Goal: Task Accomplishment & Management: Manage account settings

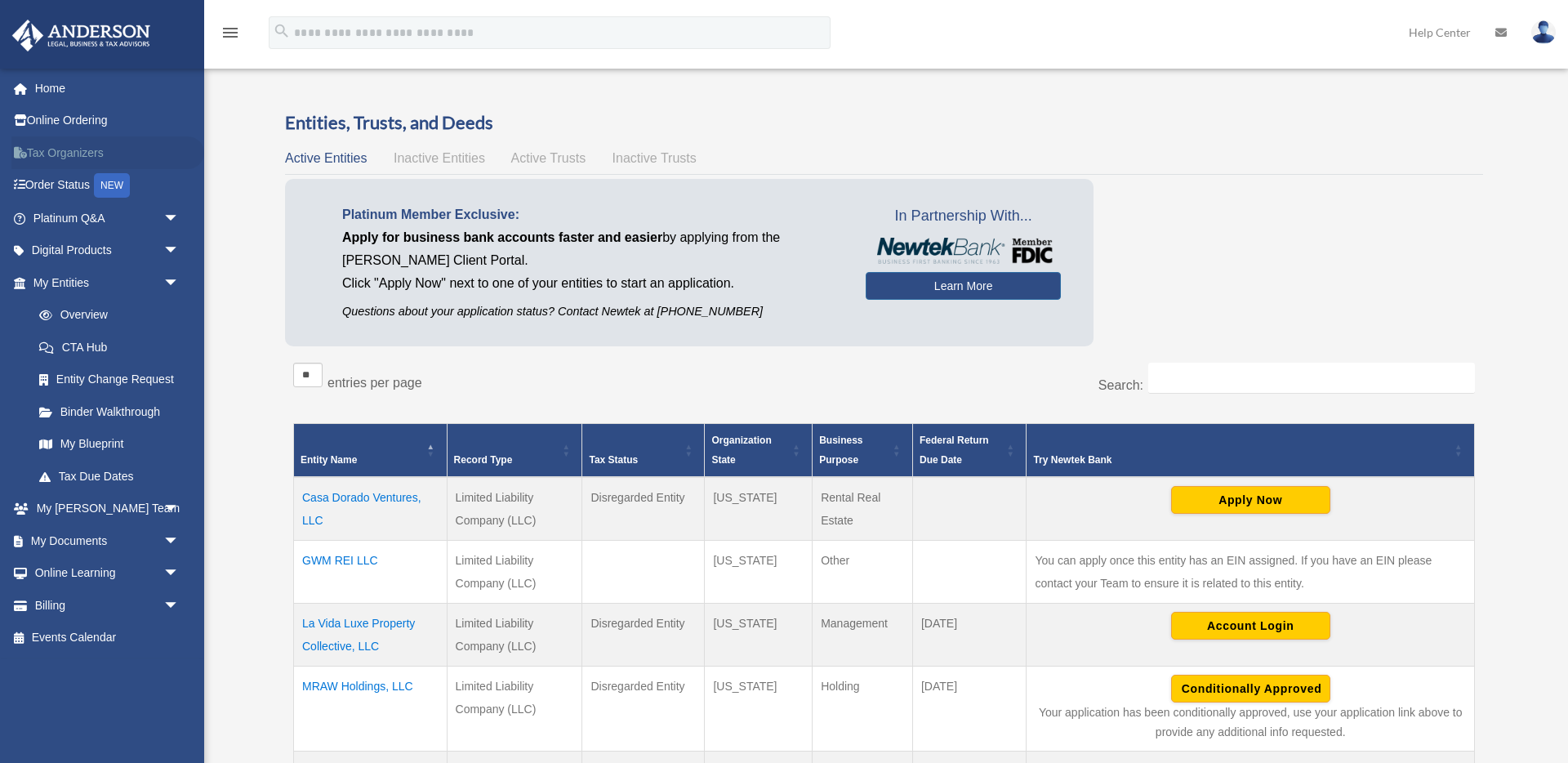
click at [77, 154] on link "Tax Organizers" at bounding box center [108, 153] width 193 height 33
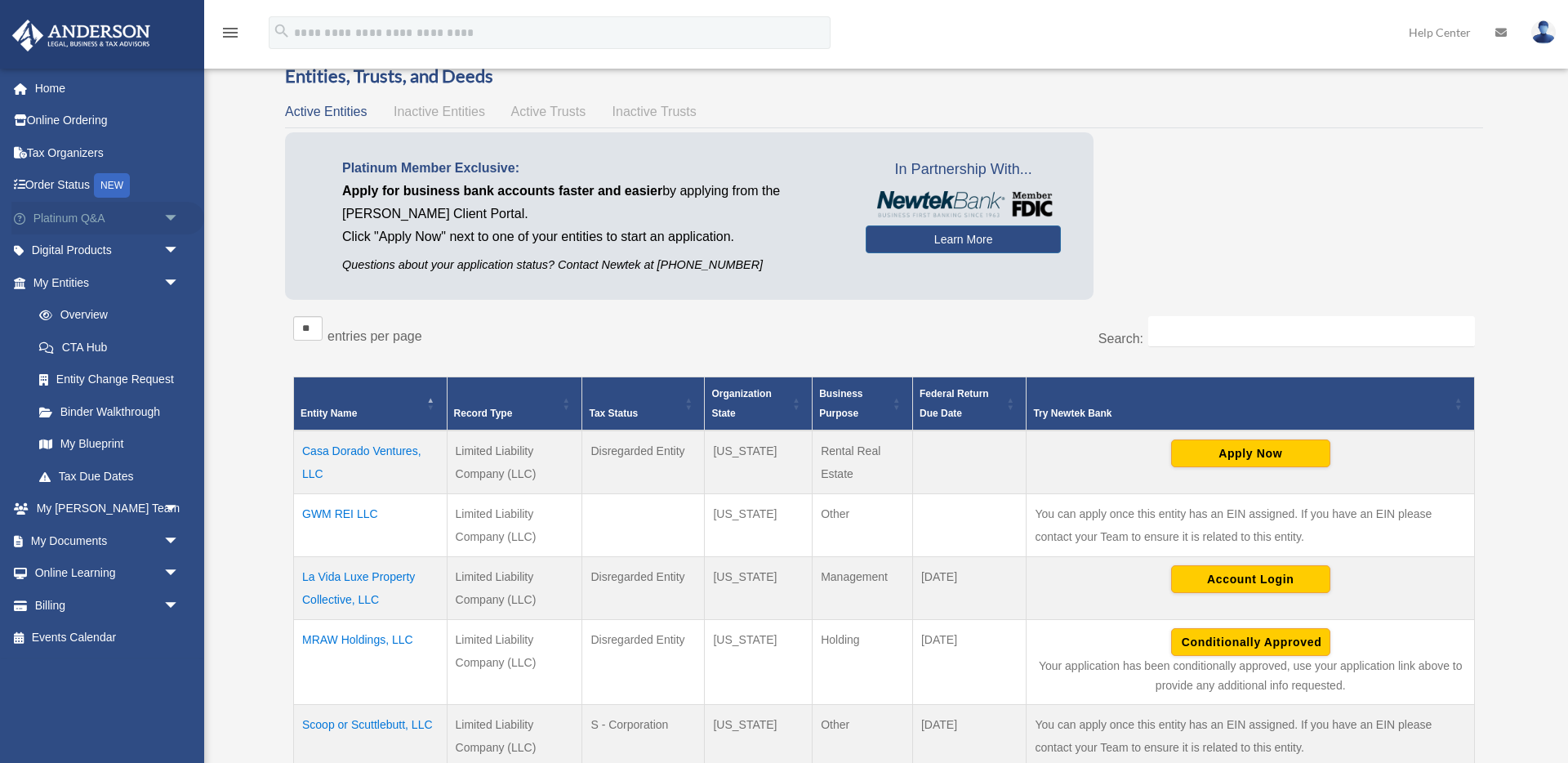
scroll to position [45, 0]
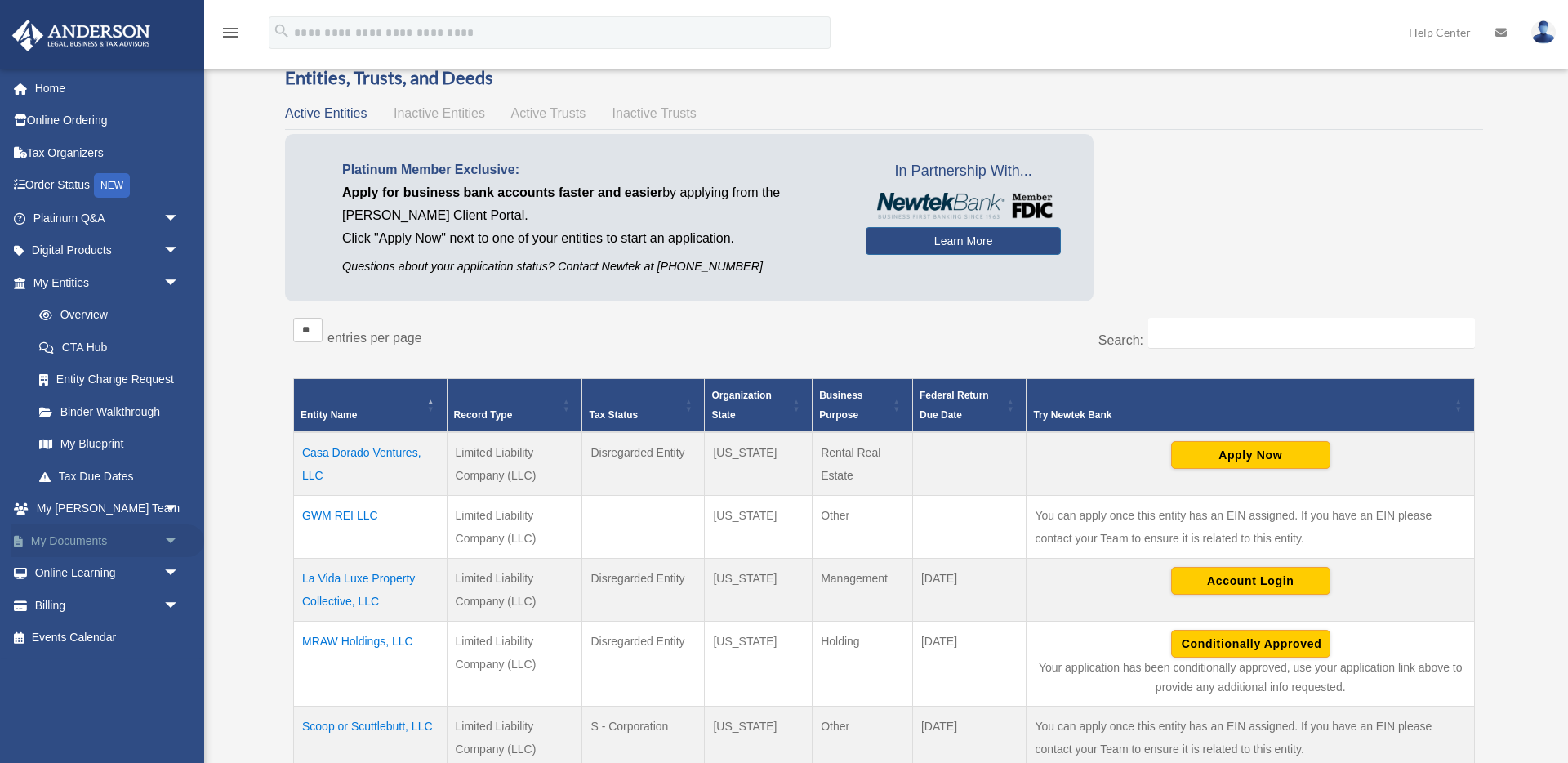
click at [51, 533] on link "My Documents arrow_drop_down" at bounding box center [108, 541] width 193 height 33
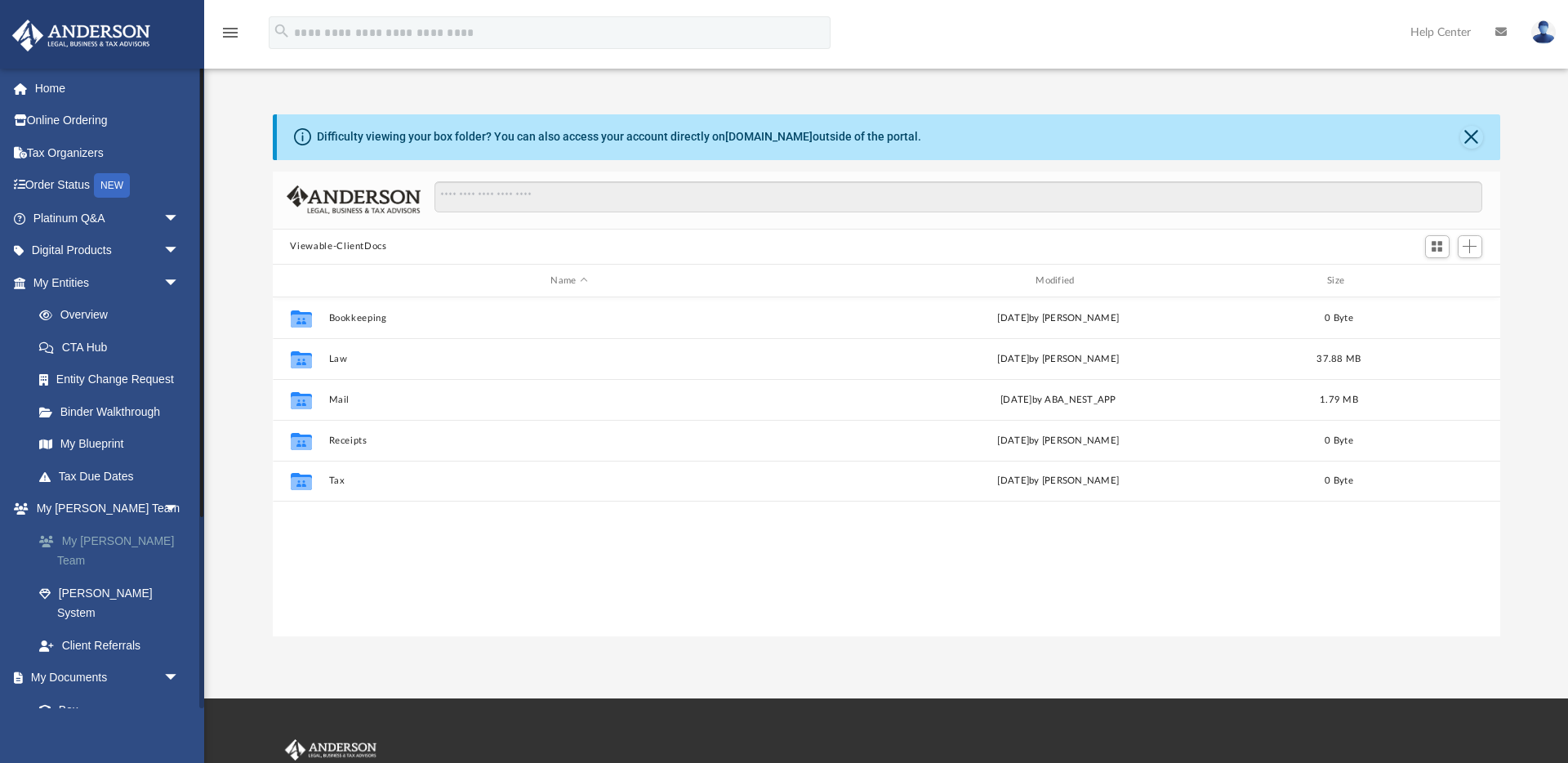
scroll to position [370, 1227]
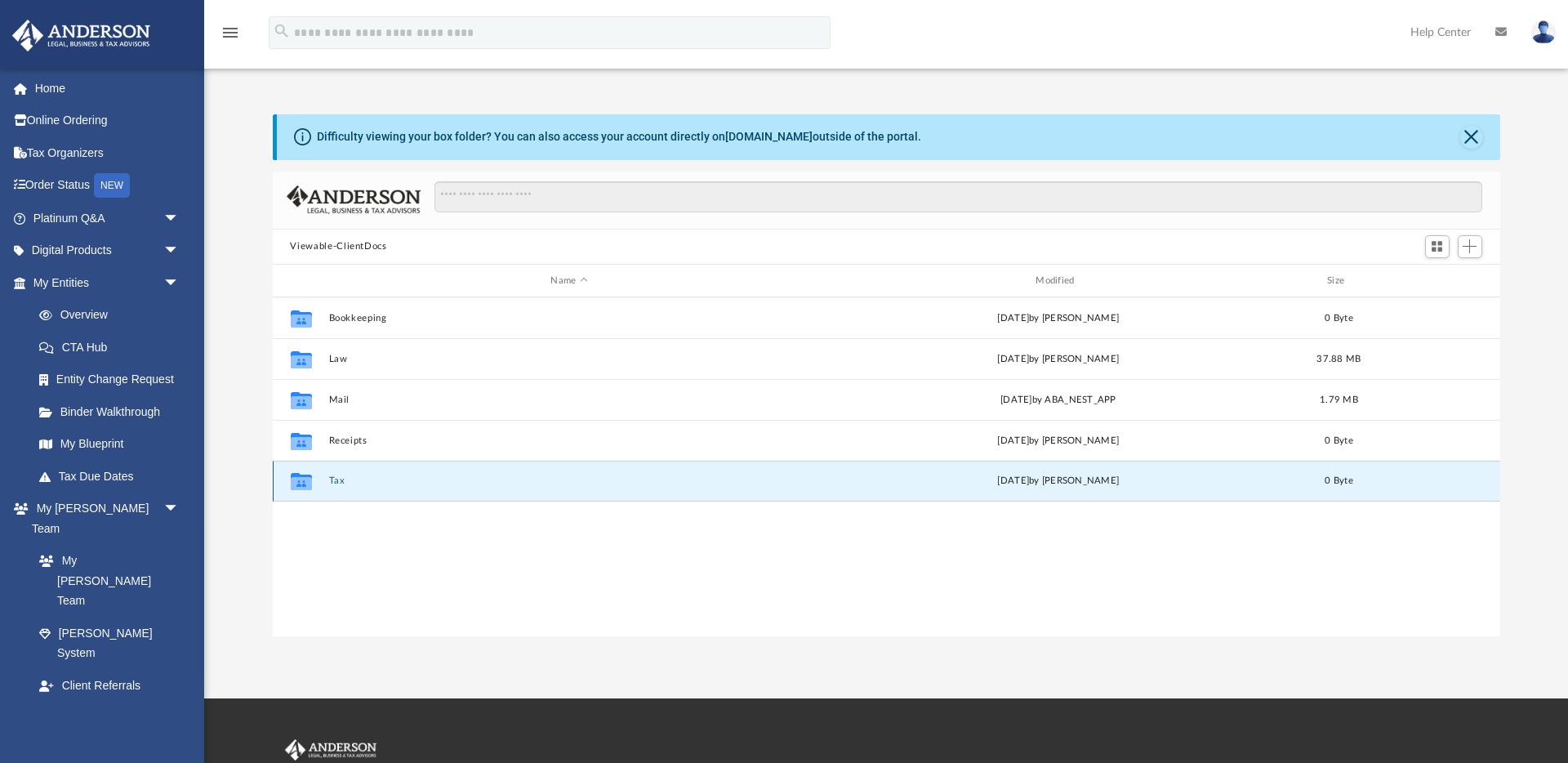
click at [336, 480] on button "Tax" at bounding box center [569, 481] width 482 height 11
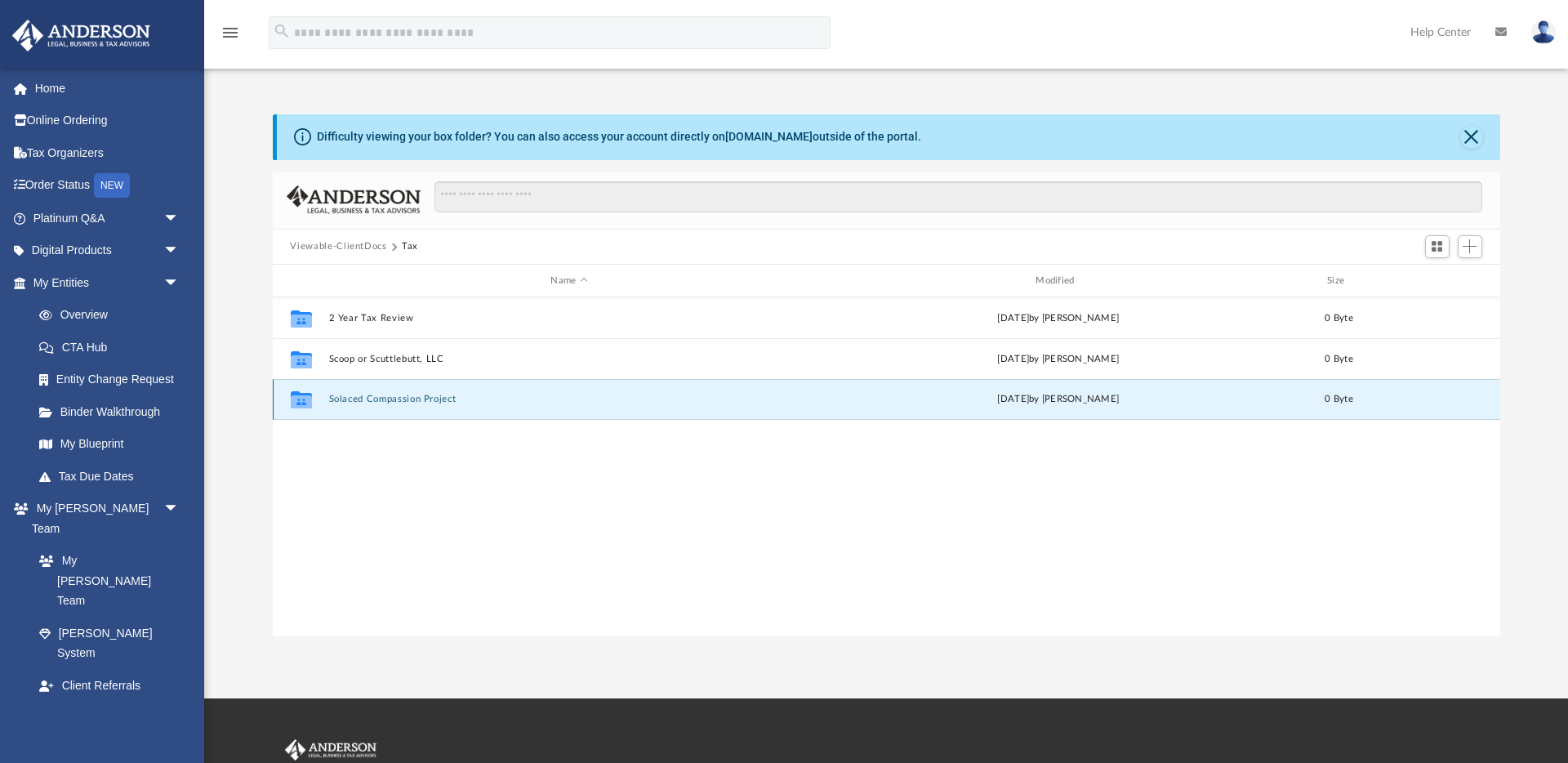
click at [396, 397] on button "Solaced Compassion Project" at bounding box center [569, 399] width 482 height 11
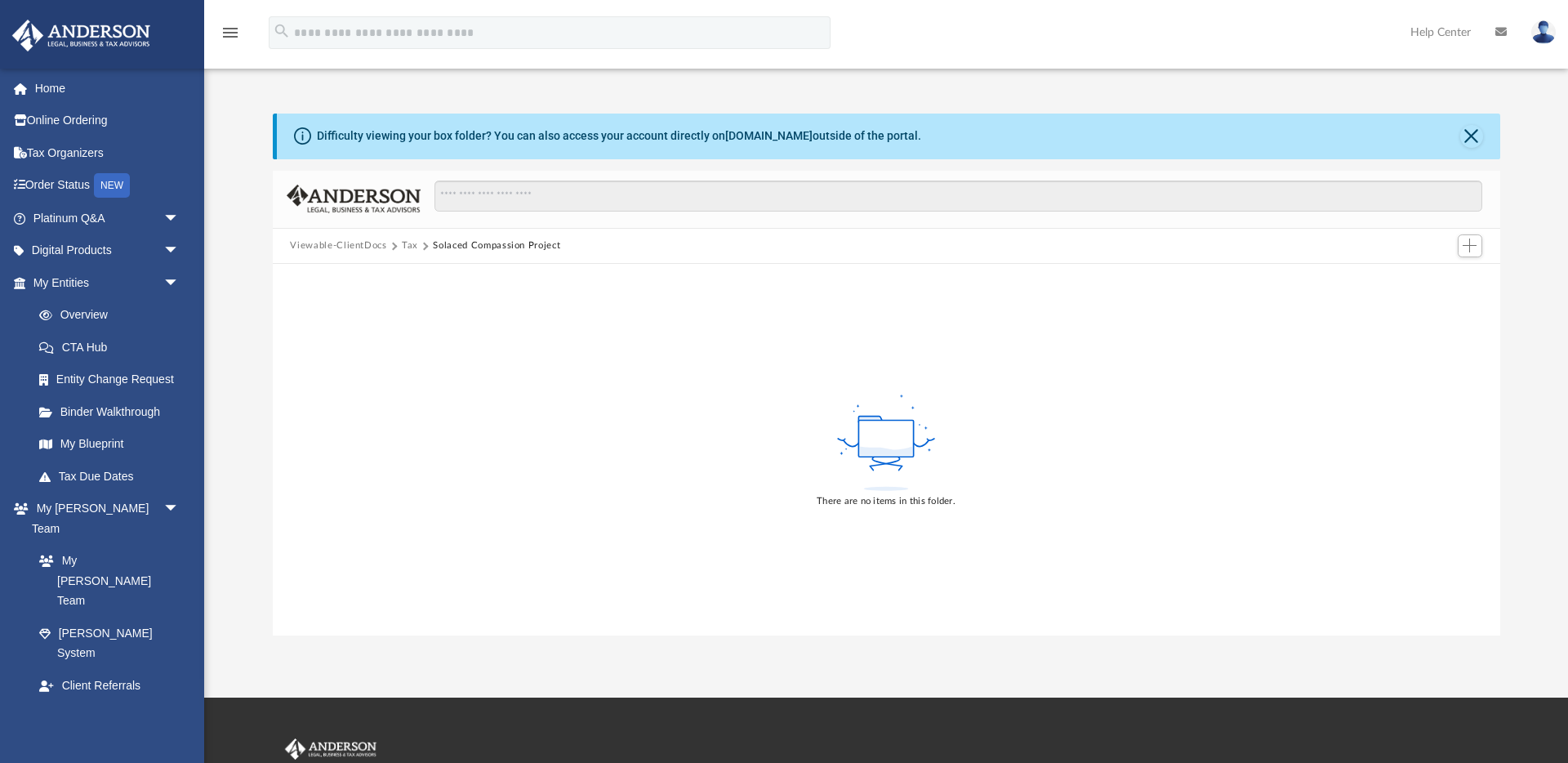
scroll to position [25, 0]
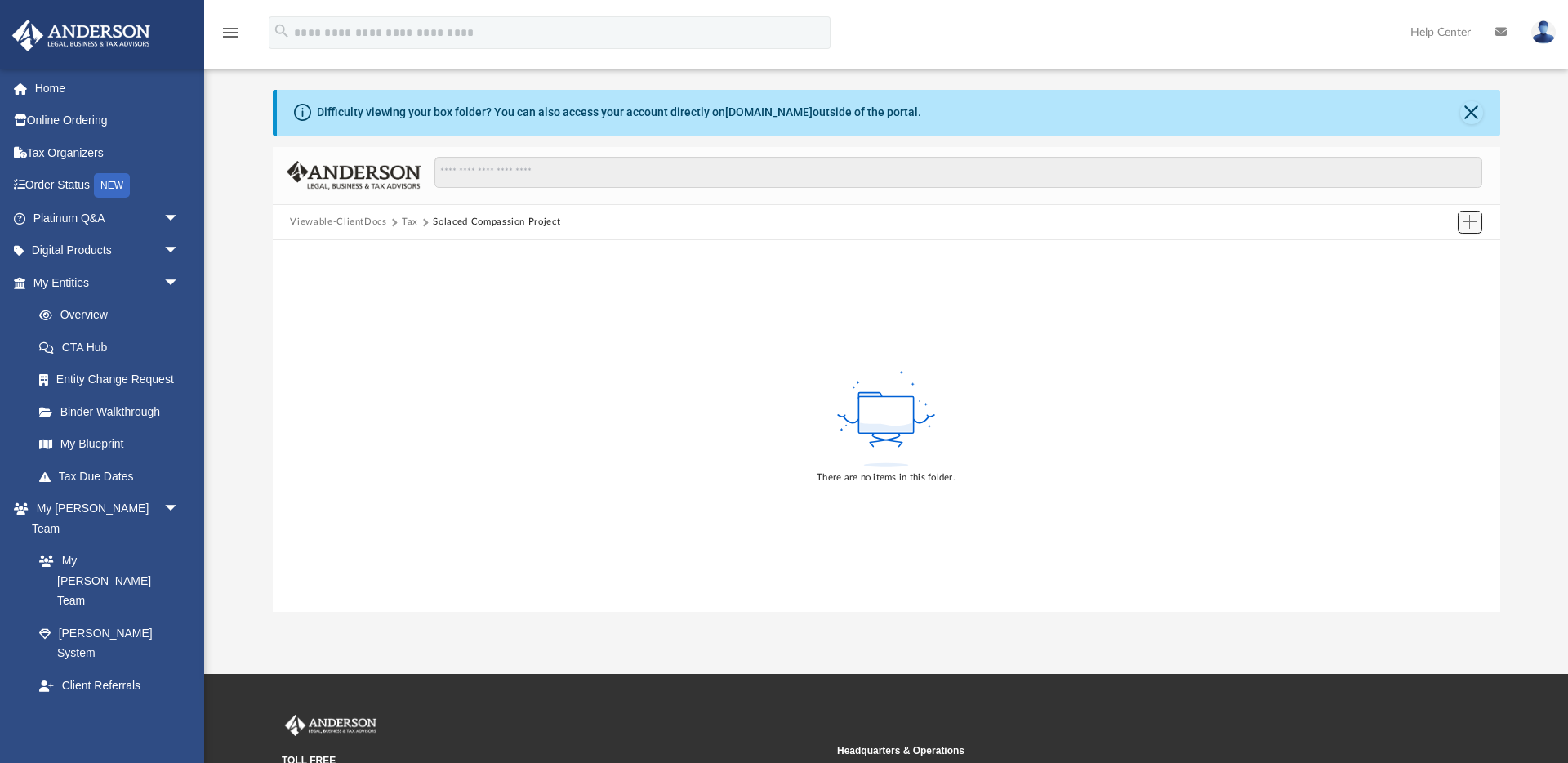
click at [1470, 216] on span "Add" at bounding box center [1469, 221] width 14 height 14
click at [1440, 254] on li "Upload" at bounding box center [1445, 254] width 52 height 17
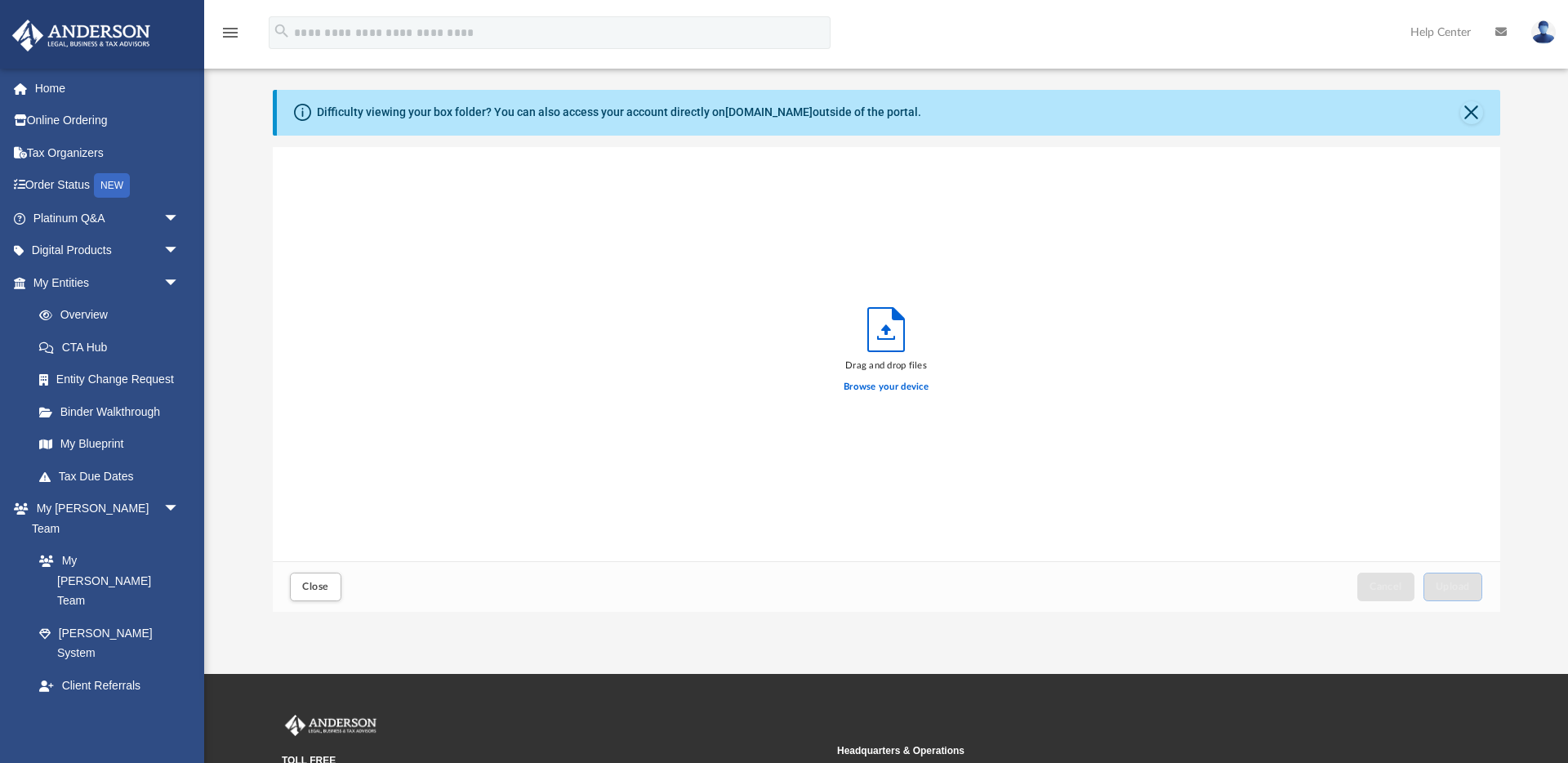
scroll to position [414, 1227]
click at [875, 384] on label "Browse your device" at bounding box center [886, 387] width 85 height 15
click at [0, 0] on input "Browse your device" at bounding box center [0, 0] width 0 height 0
click at [1453, 587] on span "Upload" at bounding box center [1453, 586] width 35 height 10
click at [890, 387] on label "Select More Files" at bounding box center [886, 384] width 74 height 15
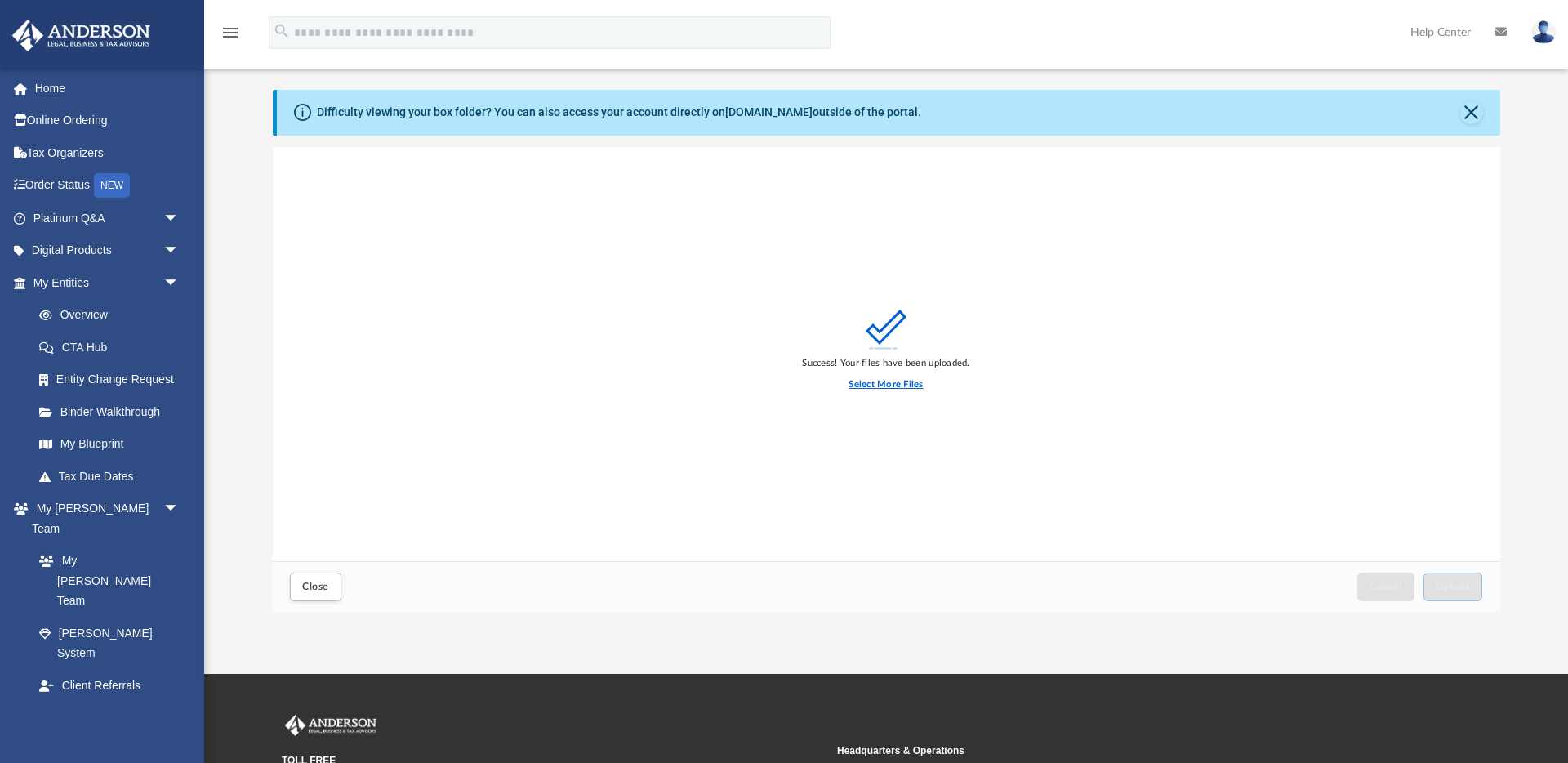
click at [0, 0] on input "Select More Files" at bounding box center [0, 0] width 0 height 0
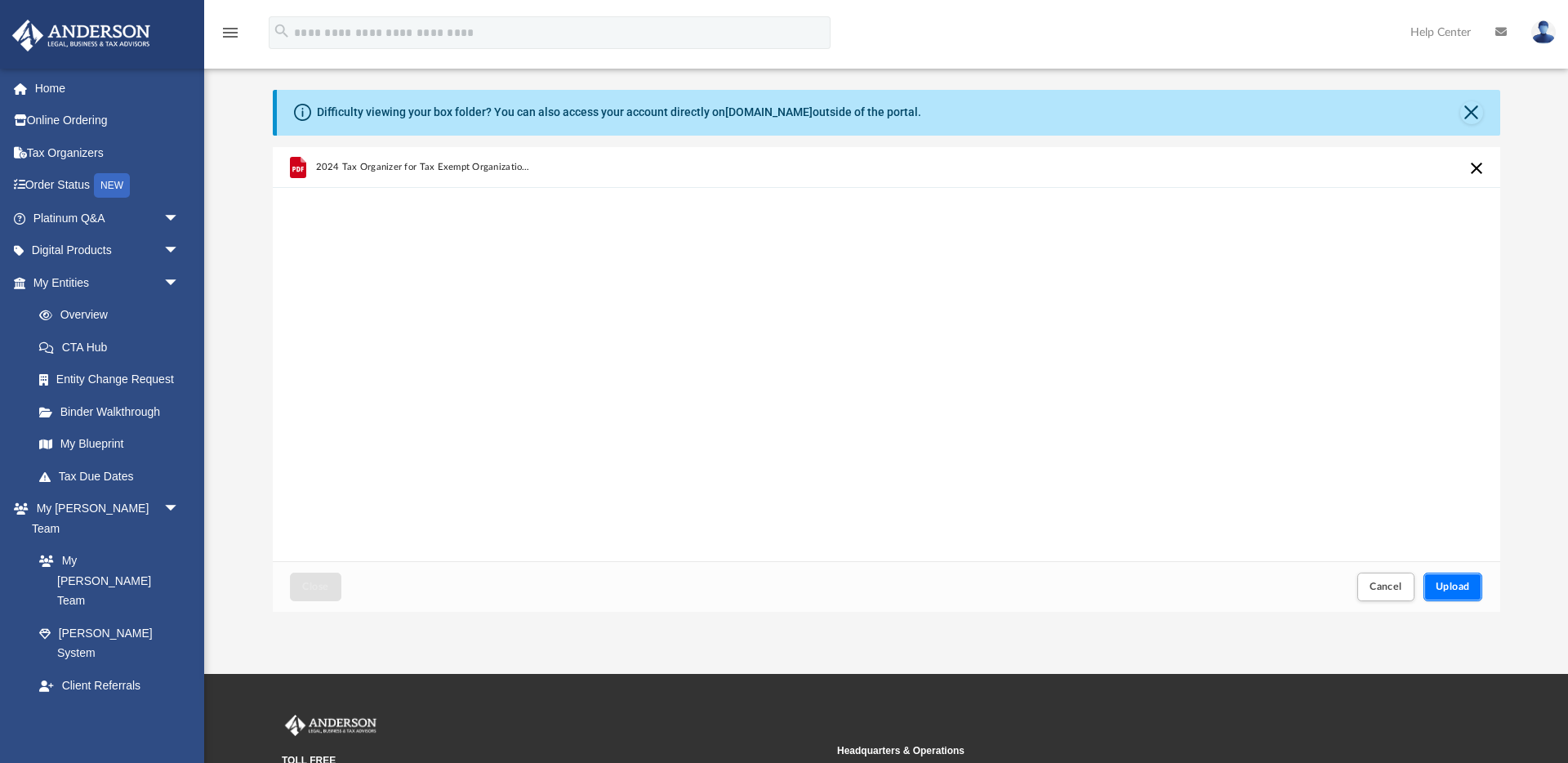
click at [1461, 589] on span "Upload" at bounding box center [1453, 586] width 35 height 10
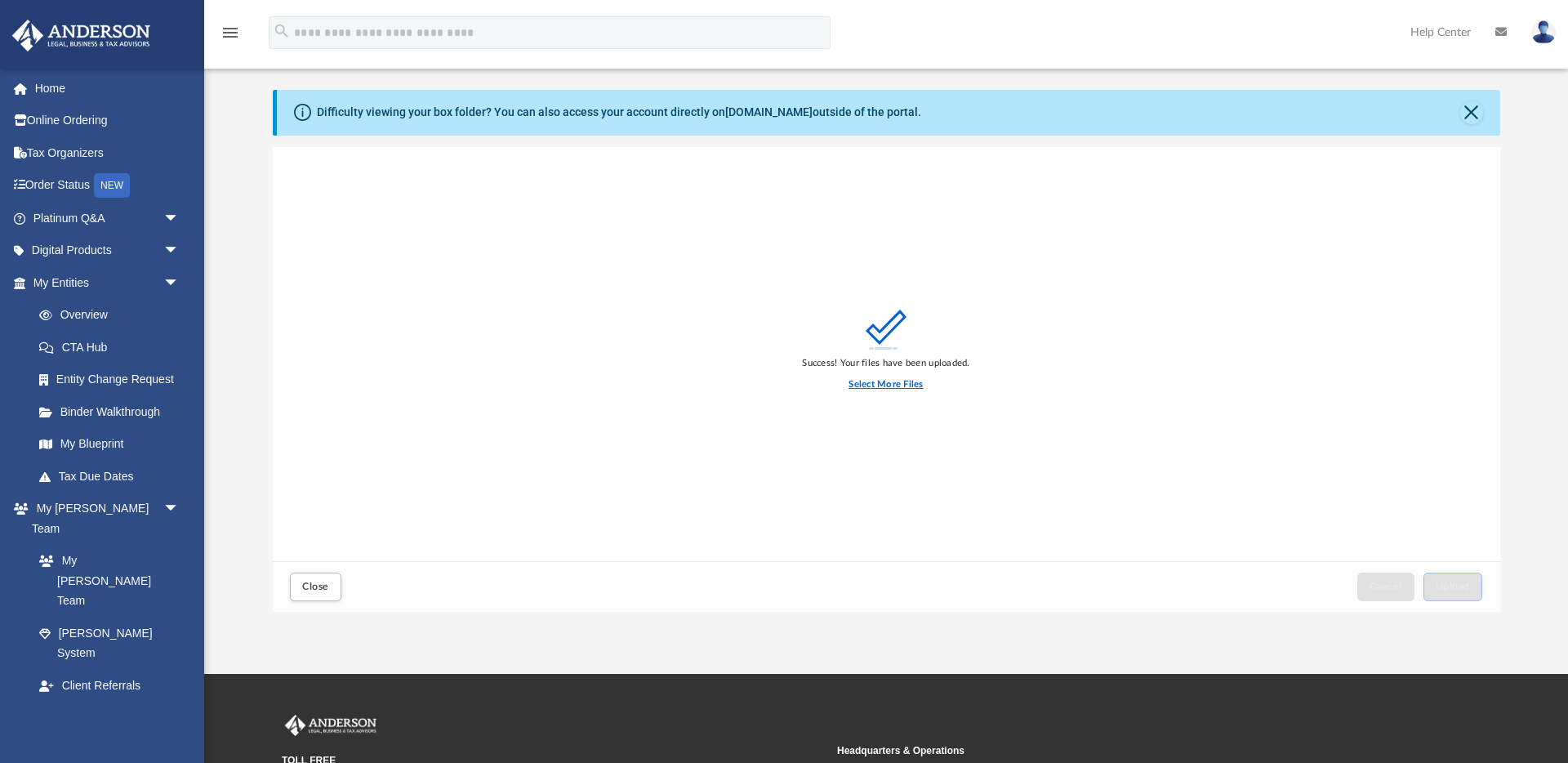
click at [881, 381] on label "Select More Files" at bounding box center [886, 384] width 74 height 15
click at [0, 0] on input "Select More Files" at bounding box center [0, 0] width 0 height 0
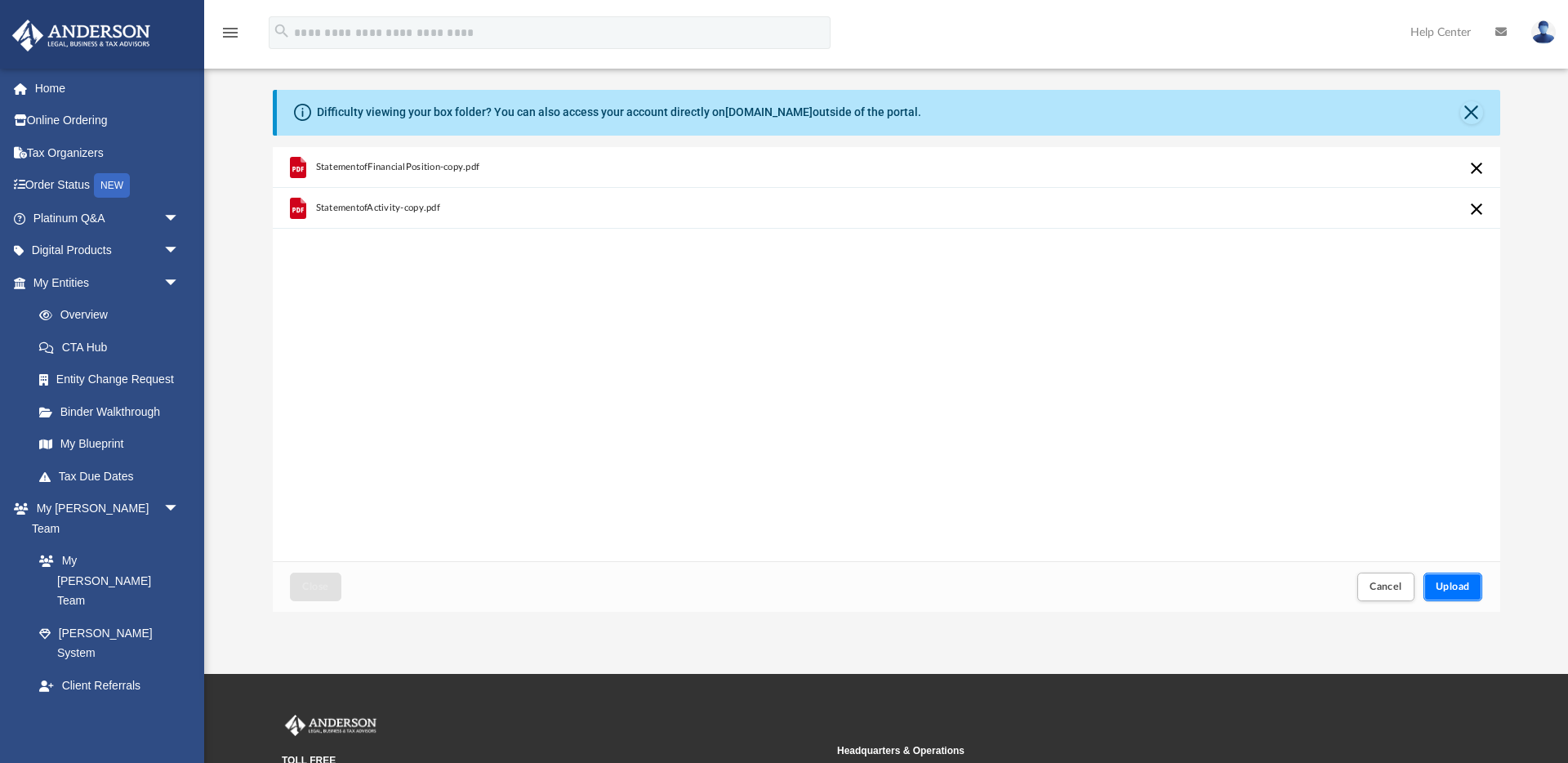
click at [1473, 589] on button "Upload" at bounding box center [1452, 587] width 58 height 29
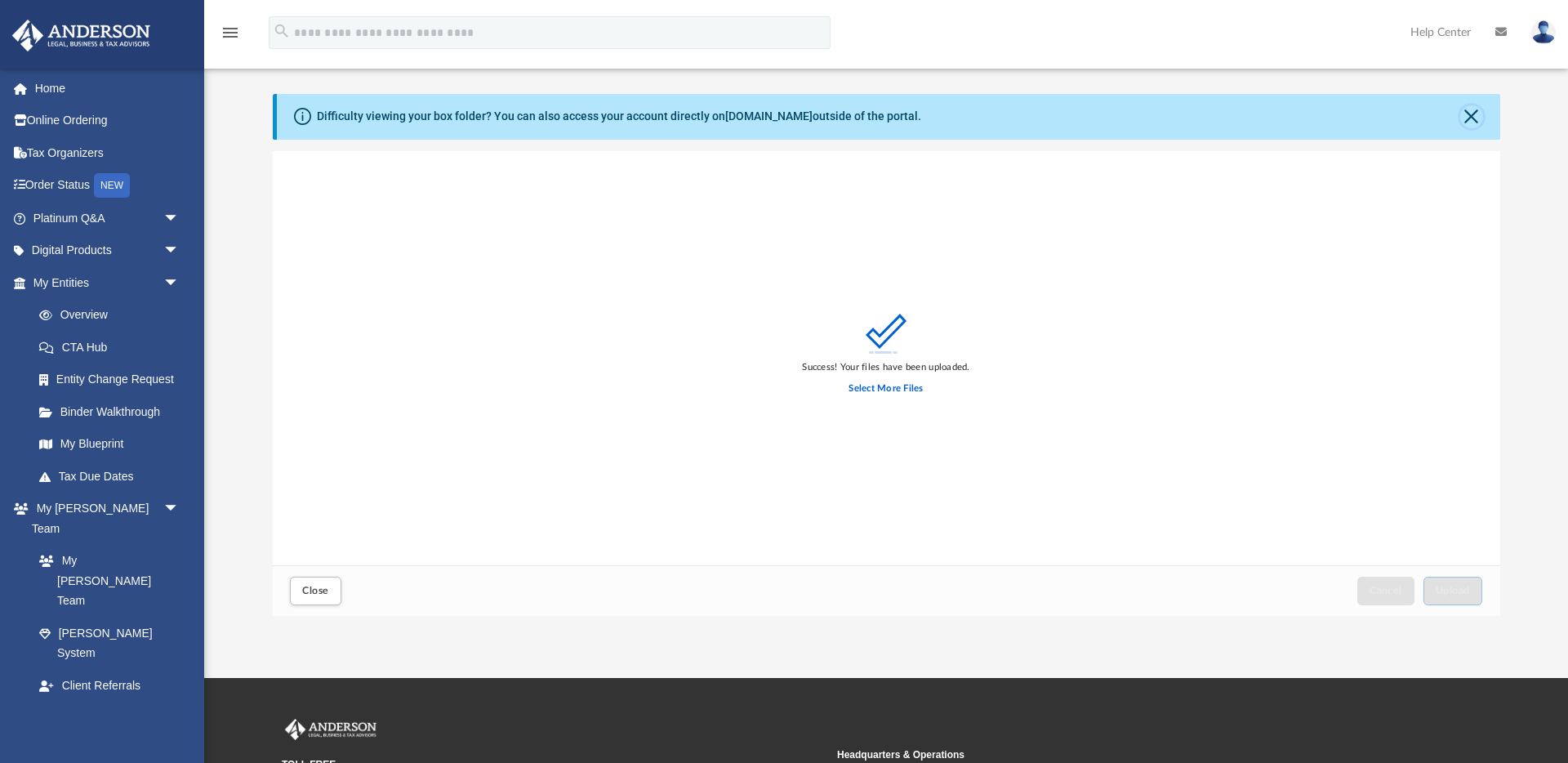
click at [1472, 114] on button "Close" at bounding box center [1472, 117] width 23 height 23
